Goal: Transaction & Acquisition: Download file/media

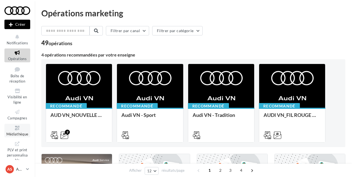
click at [26, 132] on span "Médiathèque" at bounding box center [17, 134] width 22 height 4
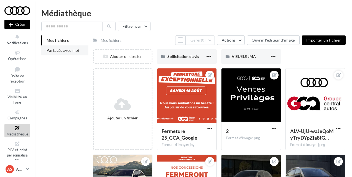
click at [72, 52] on span "Partagés avec moi" at bounding box center [63, 50] width 33 height 5
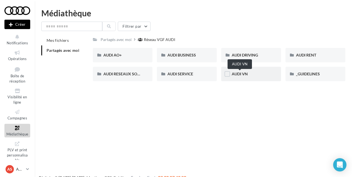
click at [245, 72] on span "AUDI VN" at bounding box center [240, 74] width 16 height 5
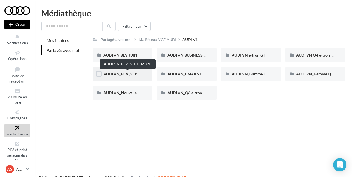
click at [123, 74] on span "AUDI VN_BEV_SEPTEMBRE" at bounding box center [127, 74] width 49 height 5
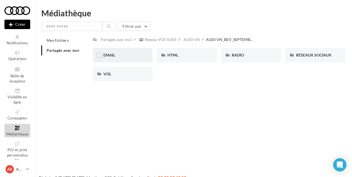
click at [132, 57] on div "EMAIL" at bounding box center [122, 55] width 39 height 6
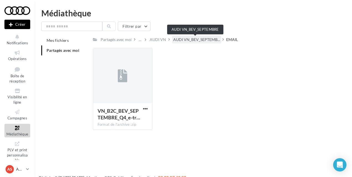
click at [202, 39] on span "AUDI VN_BEV_SEPTEMB..." at bounding box center [196, 40] width 47 height 6
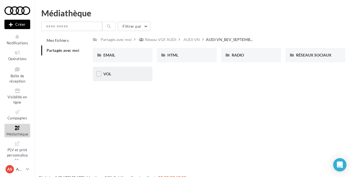
click at [128, 77] on div "VOL" at bounding box center [122, 74] width 39 height 6
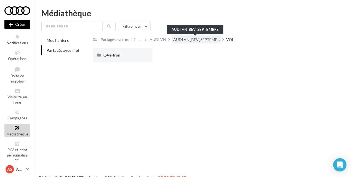
click at [188, 37] on span "AUDI VN_BEV_SEPTEMB..." at bounding box center [196, 40] width 47 height 6
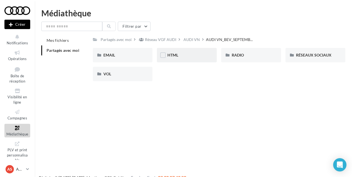
click at [173, 55] on span "HTML" at bounding box center [173, 55] width 11 height 5
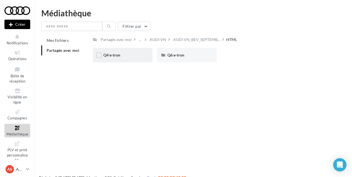
click at [131, 58] on div "Q4 e-tron" at bounding box center [122, 55] width 39 height 6
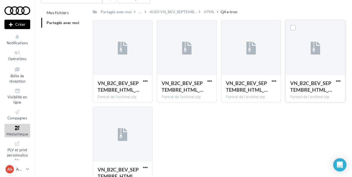
scroll to position [55, 0]
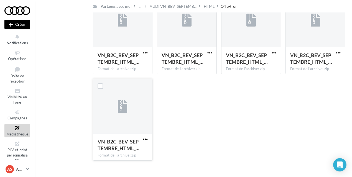
click at [147, 140] on span "button" at bounding box center [145, 139] width 5 height 5
click at [133, 147] on button "Télécharger" at bounding box center [120, 150] width 55 height 14
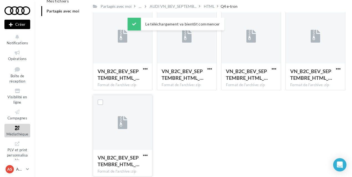
scroll to position [28, 0]
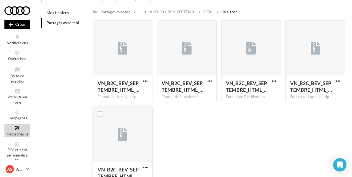
click at [194, 149] on div "VN_B2C_BEV_SEPTEMBRE_HTML_… Format de l'archive: zip VN_B2C_BEV_SEPTEMBRE_HTML_…" at bounding box center [221, 106] width 257 height 173
click at [223, 157] on div "VN_B2C_BEV_SEPTEMBRE_HTML_… Format de l'archive: zip VN_B2C_BEV_SEPTEMBRE_HTML_…" at bounding box center [221, 106] width 257 height 173
